Goal: Book appointment/travel/reservation

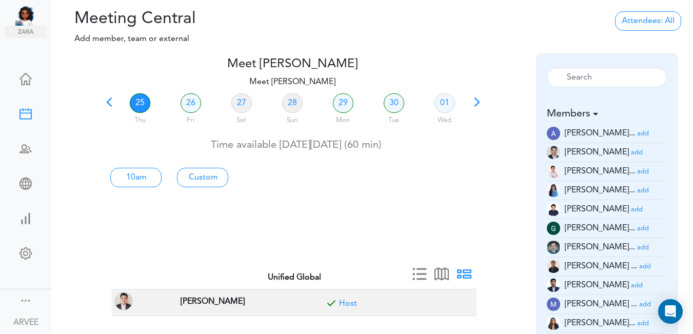
scroll to position [30, 0]
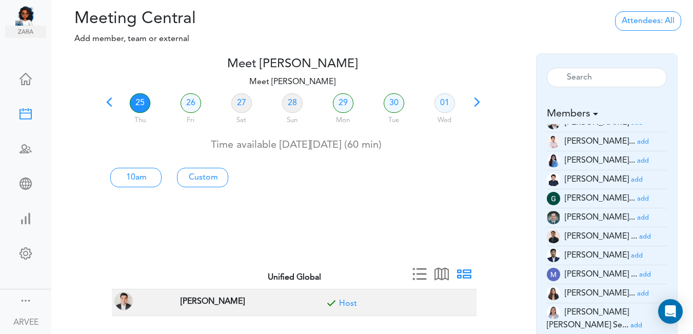
click at [107, 103] on span at bounding box center [109, 105] width 14 height 14
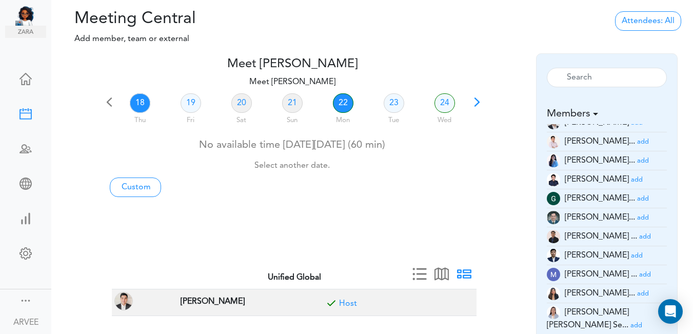
click at [344, 100] on link "22" at bounding box center [343, 102] width 21 height 19
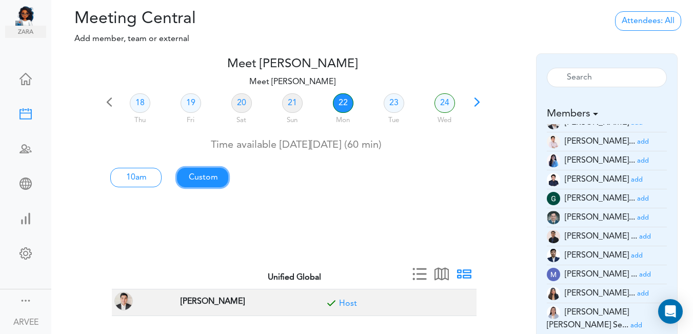
click at [210, 175] on link "Custom" at bounding box center [202, 177] width 51 height 19
type input "Meet [PERSON_NAME]"
type input "[URL][DOMAIN_NAME][SECURITY_DATA]"
type input "[DATE]T10:00"
type input "[DATE]T11:00"
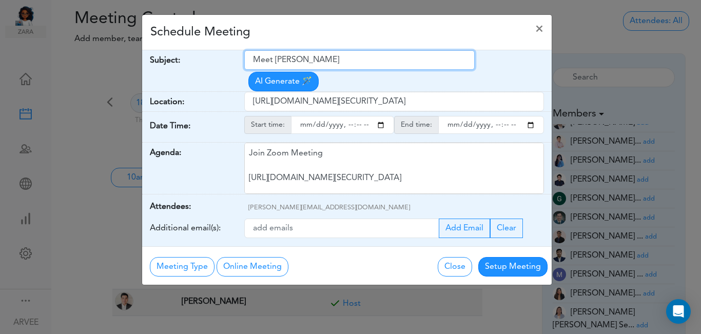
drag, startPoint x: 253, startPoint y: 60, endPoint x: 343, endPoint y: 57, distance: 89.3
click at [343, 57] on input "Meet [PERSON_NAME]" at bounding box center [359, 59] width 230 height 19
type input "Catchup with [PERSON_NAME][MEDICAL_DATA]"
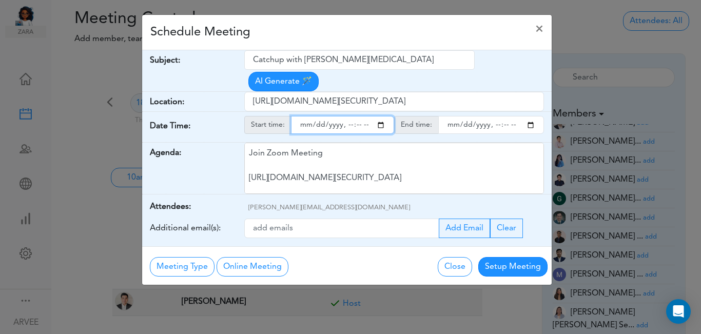
click at [372, 116] on input "starttime" at bounding box center [342, 125] width 103 height 18
click at [380, 116] on input "starttime" at bounding box center [342, 125] width 103 height 18
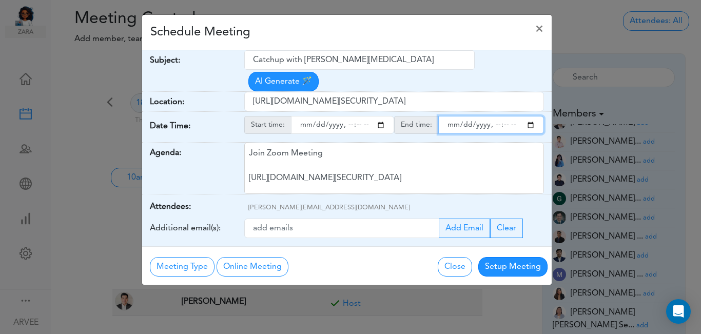
type input "[DATE]T16:00"
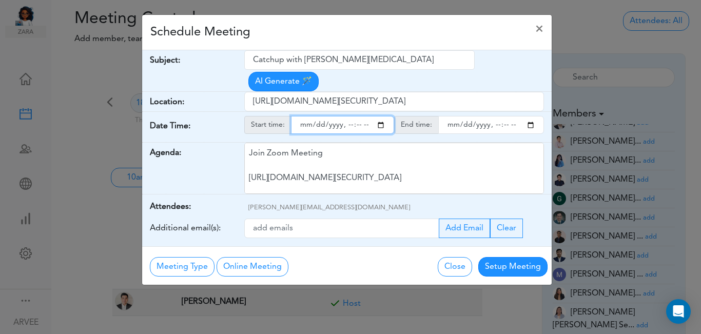
click at [531, 116] on input "endtime" at bounding box center [491, 125] width 106 height 18
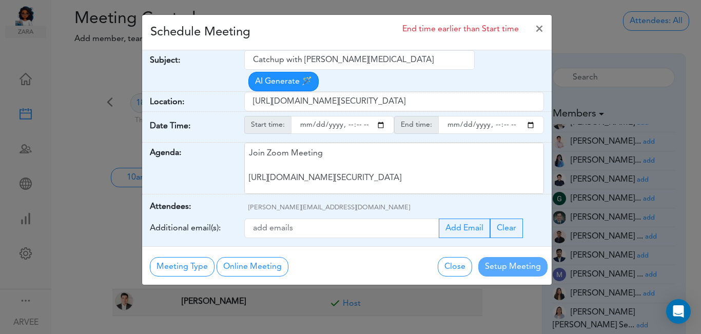
type input "[DATE]T17:00"
click at [334, 35] on div "Schedule Meeting End time earlier than Start time ×" at bounding box center [346, 32] width 409 height 35
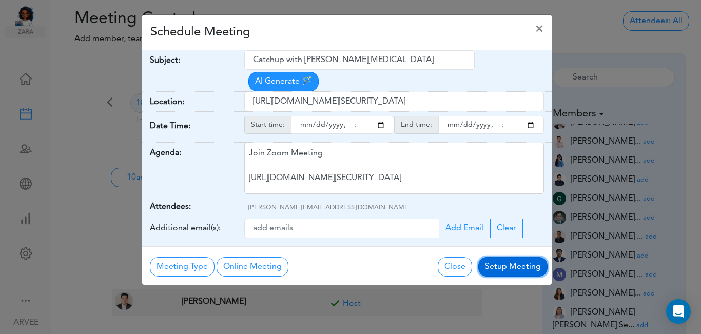
click at [510, 257] on button "Setup Meeting" at bounding box center [512, 266] width 69 height 19
click at [510, 248] on div "Meeting Type No Meeting Type Online Meeting Zoom Meeting Google Meeting Outlook…" at bounding box center [346, 265] width 409 height 38
